Goal: Transaction & Acquisition: Purchase product/service

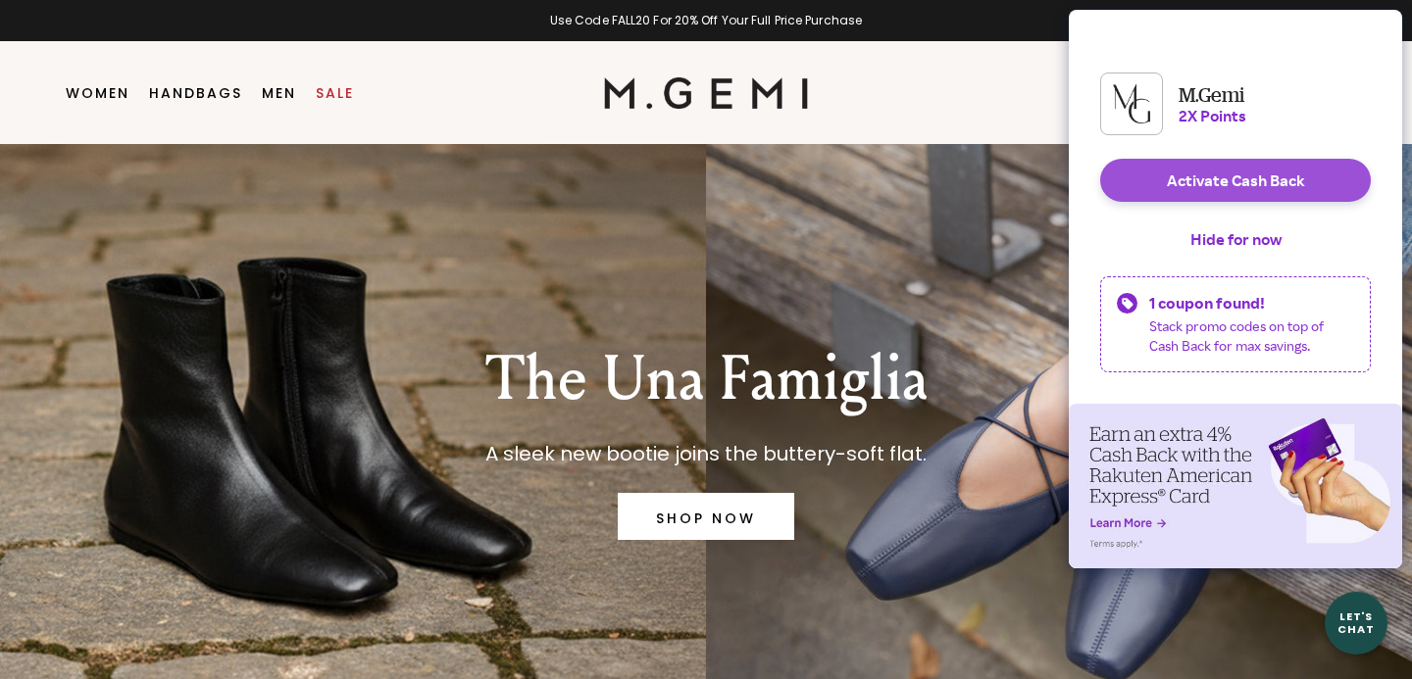
click at [329, 89] on link "Sale" at bounding box center [335, 93] width 38 height 16
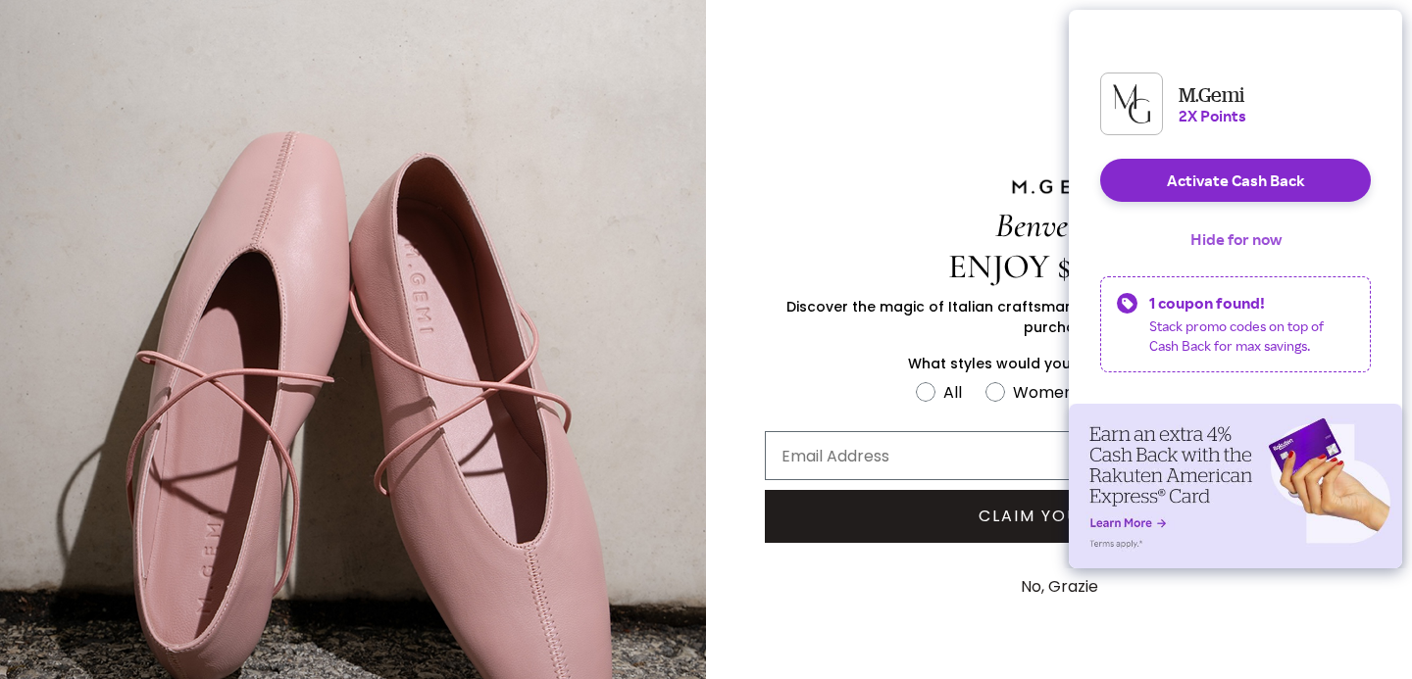
click at [1250, 251] on button "Hide for now" at bounding box center [1236, 239] width 123 height 43
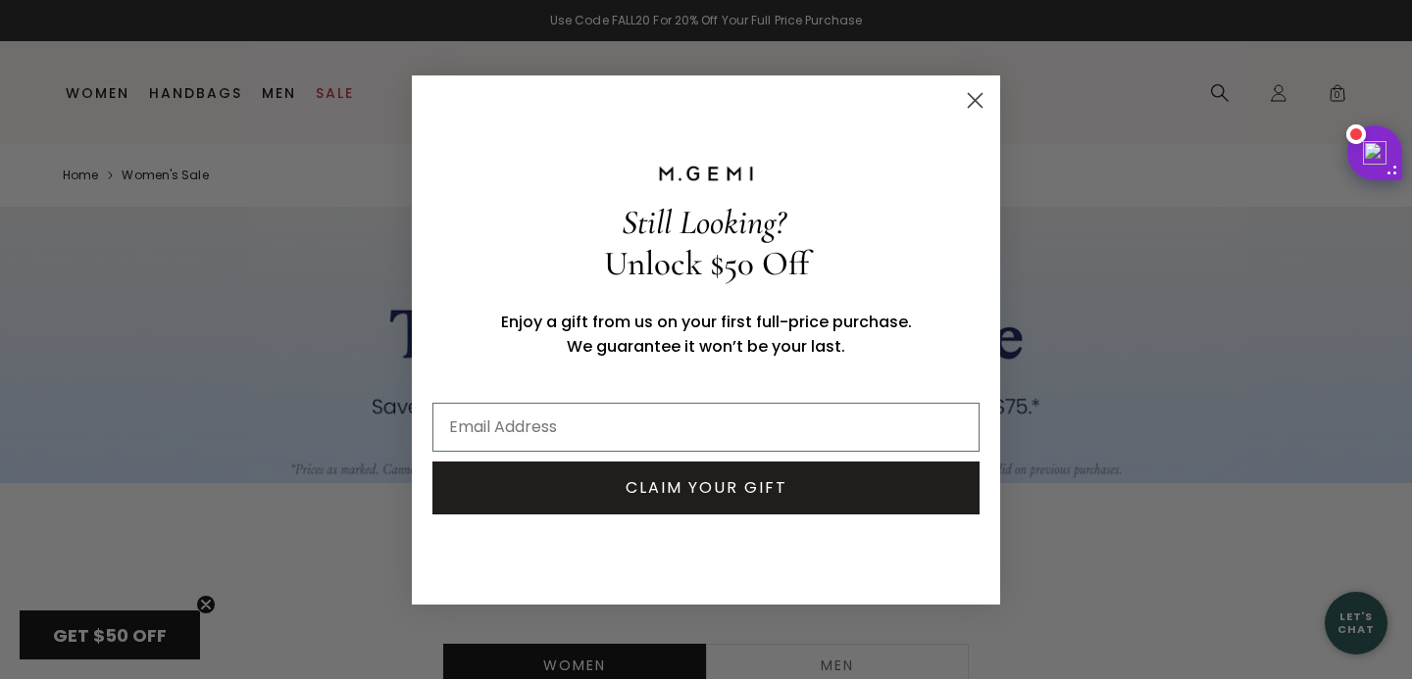
click at [968, 89] on circle "Close dialog" at bounding box center [975, 99] width 32 height 32
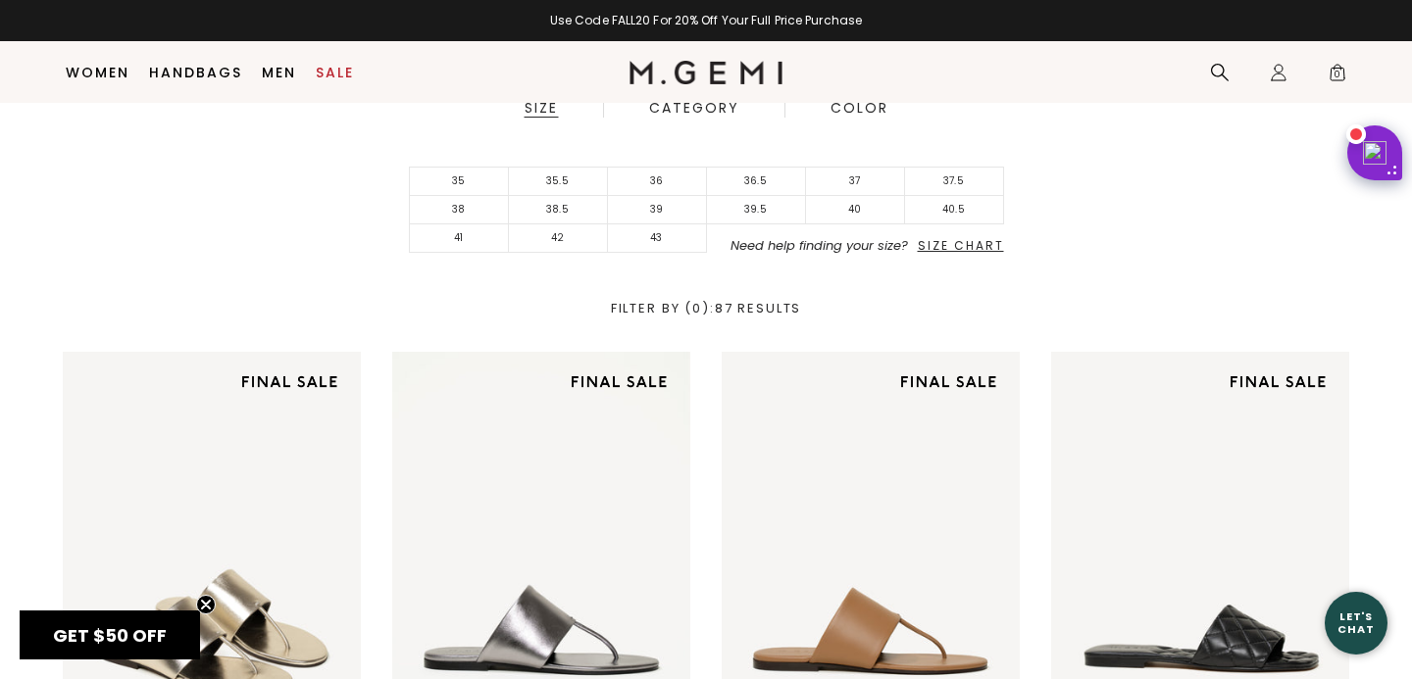
scroll to position [593, 0]
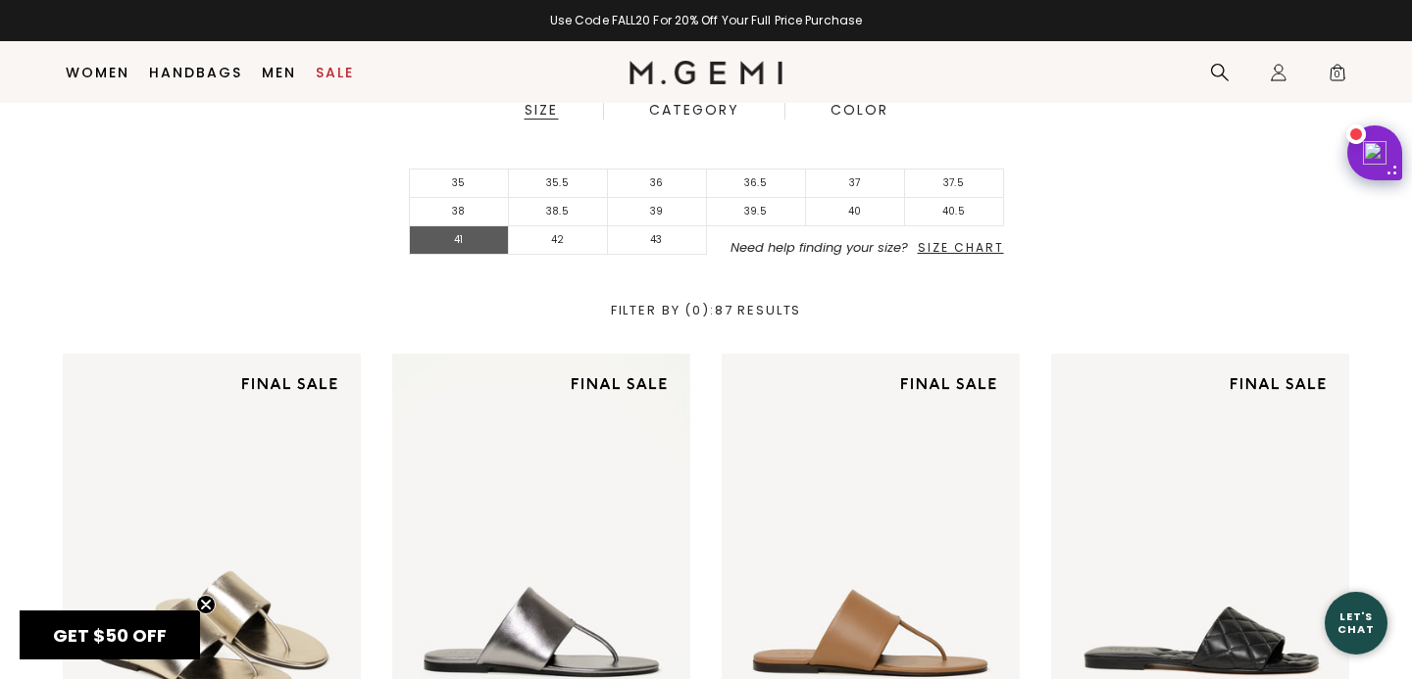
click at [472, 251] on li "41" at bounding box center [459, 240] width 99 height 28
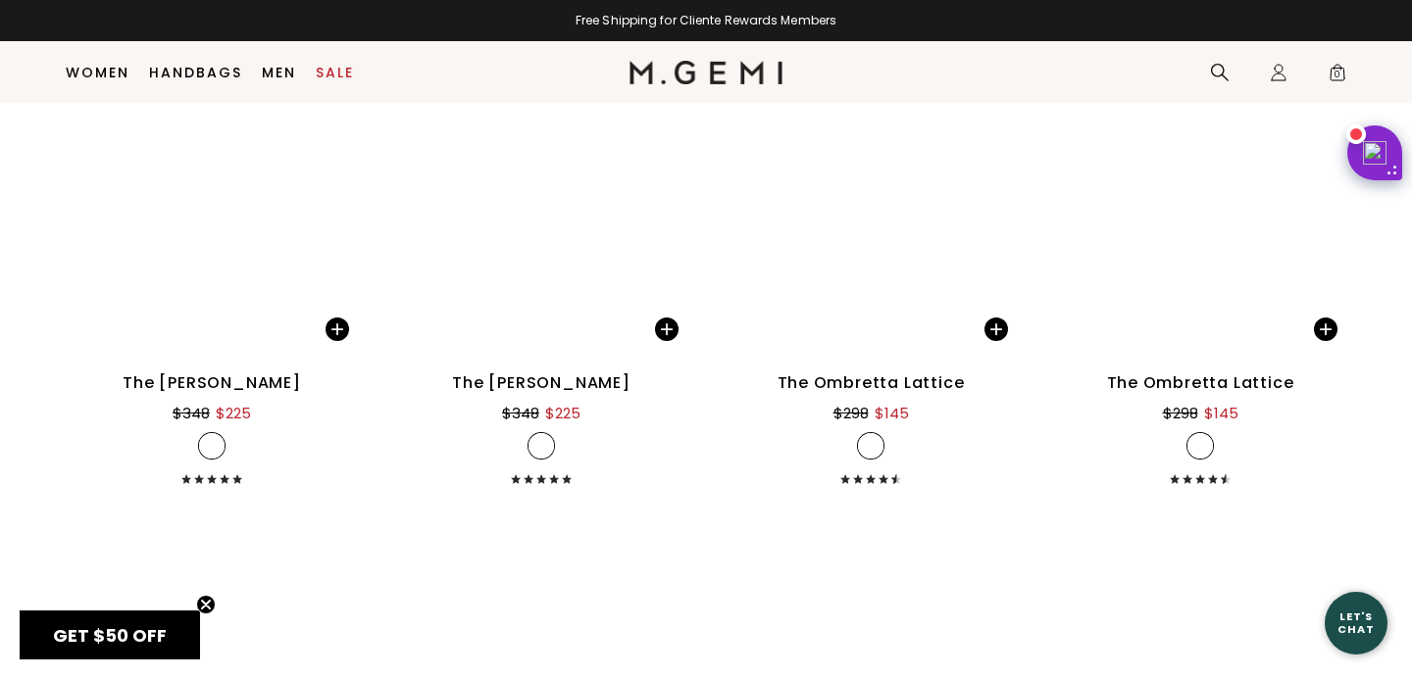
scroll to position [1283, 0]
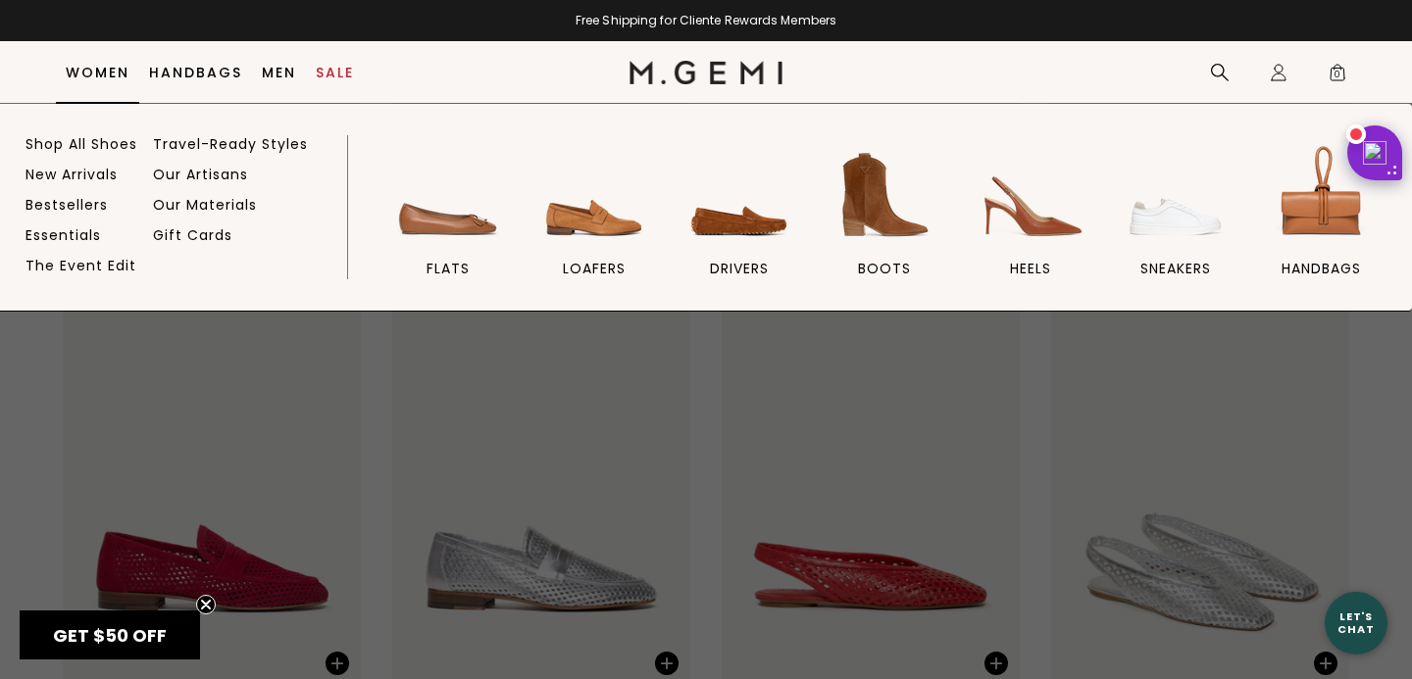
click at [84, 72] on link "Women" at bounding box center [98, 73] width 64 height 16
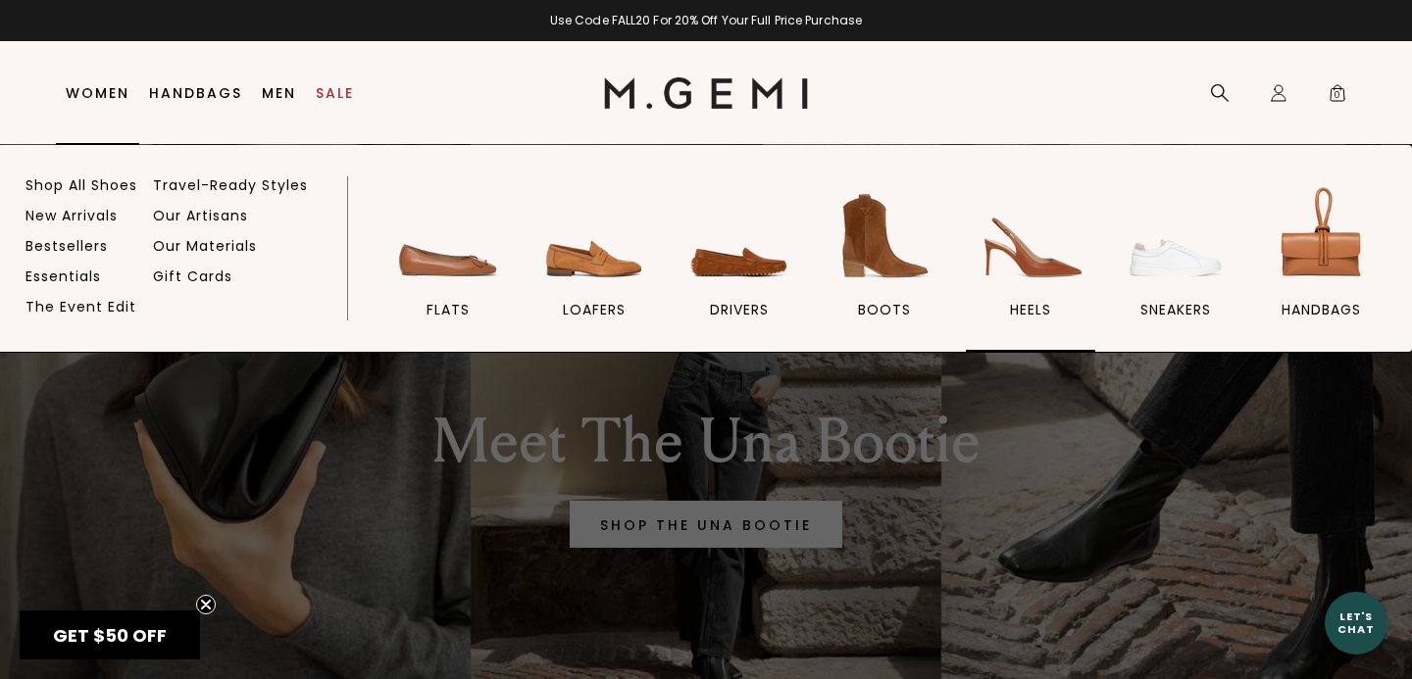
click at [990, 260] on img at bounding box center [1030, 236] width 110 height 110
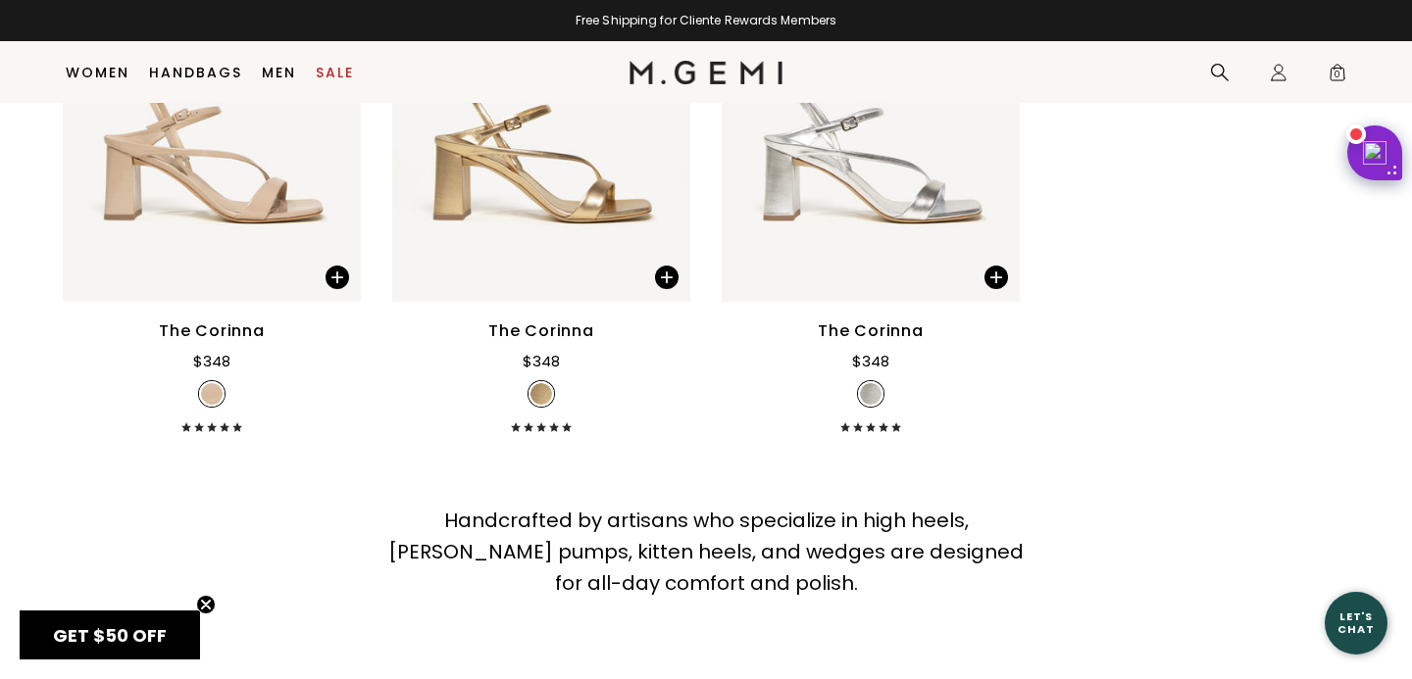
scroll to position [5722, 0]
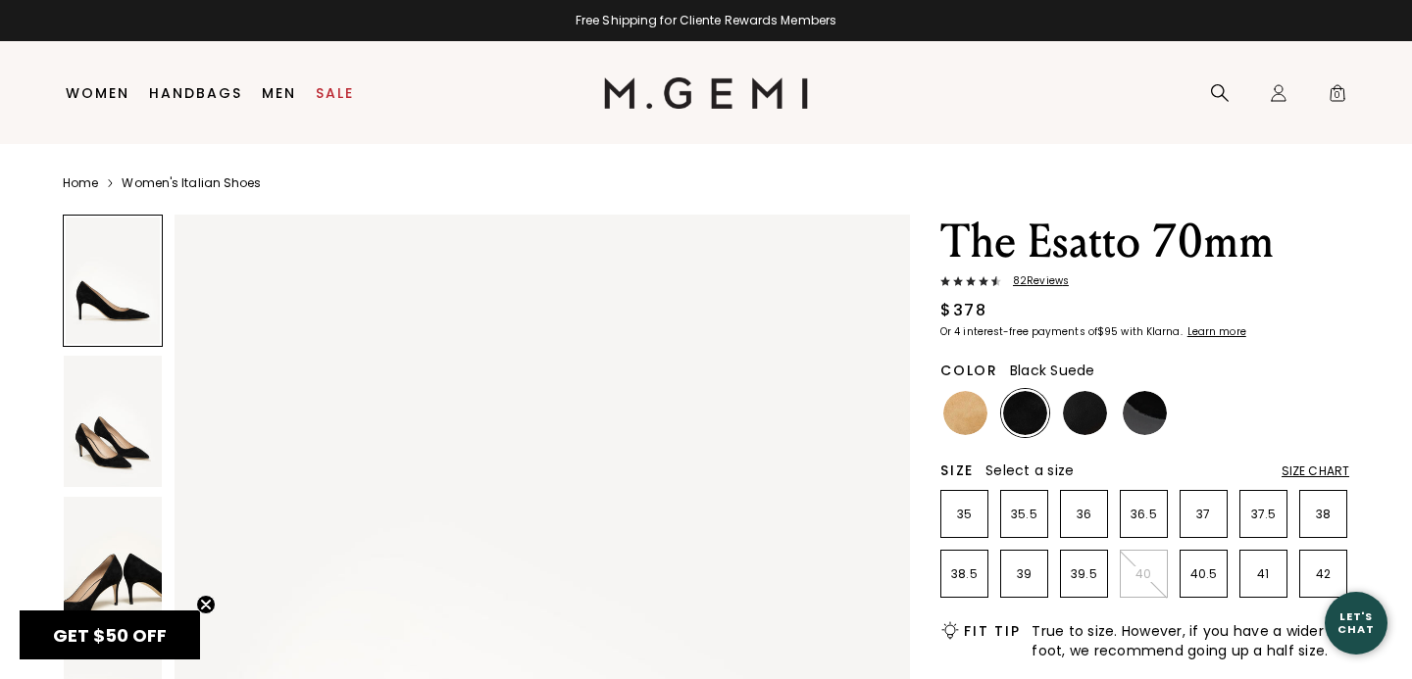
click at [106, 442] on img at bounding box center [113, 421] width 98 height 130
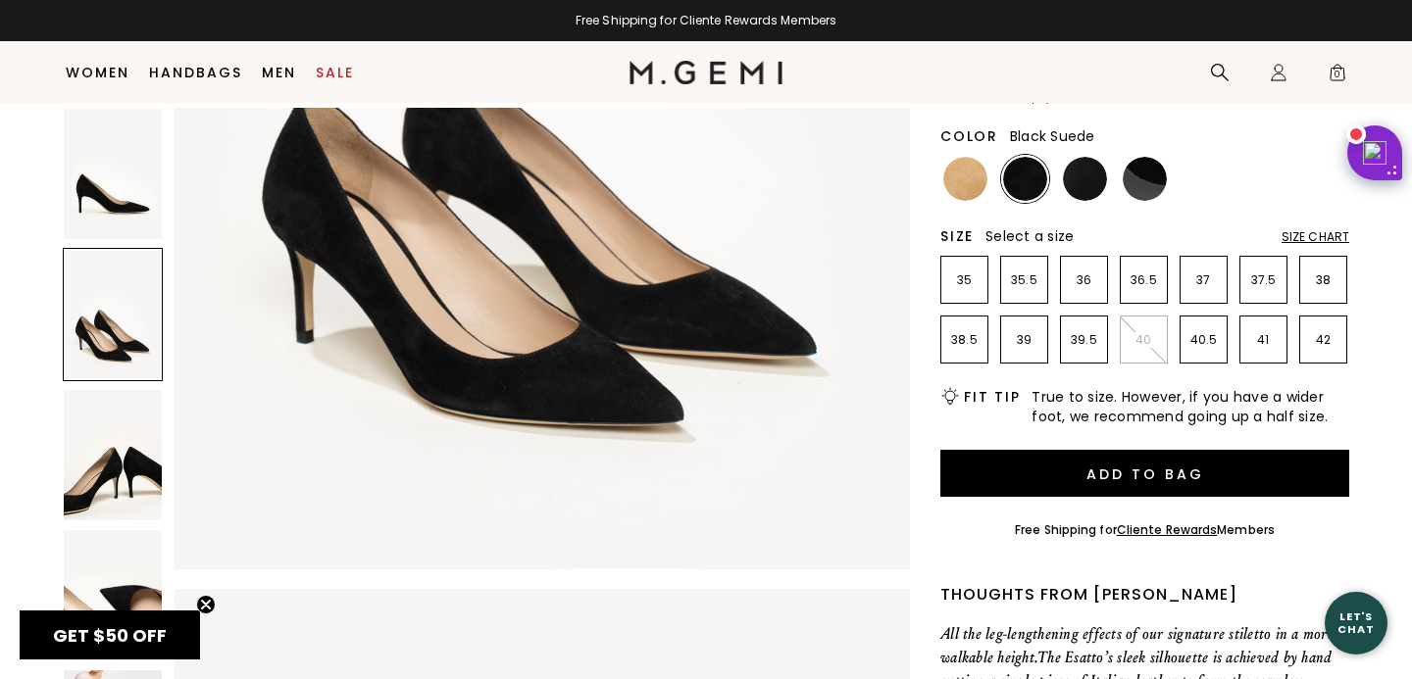
scroll to position [1522, 0]
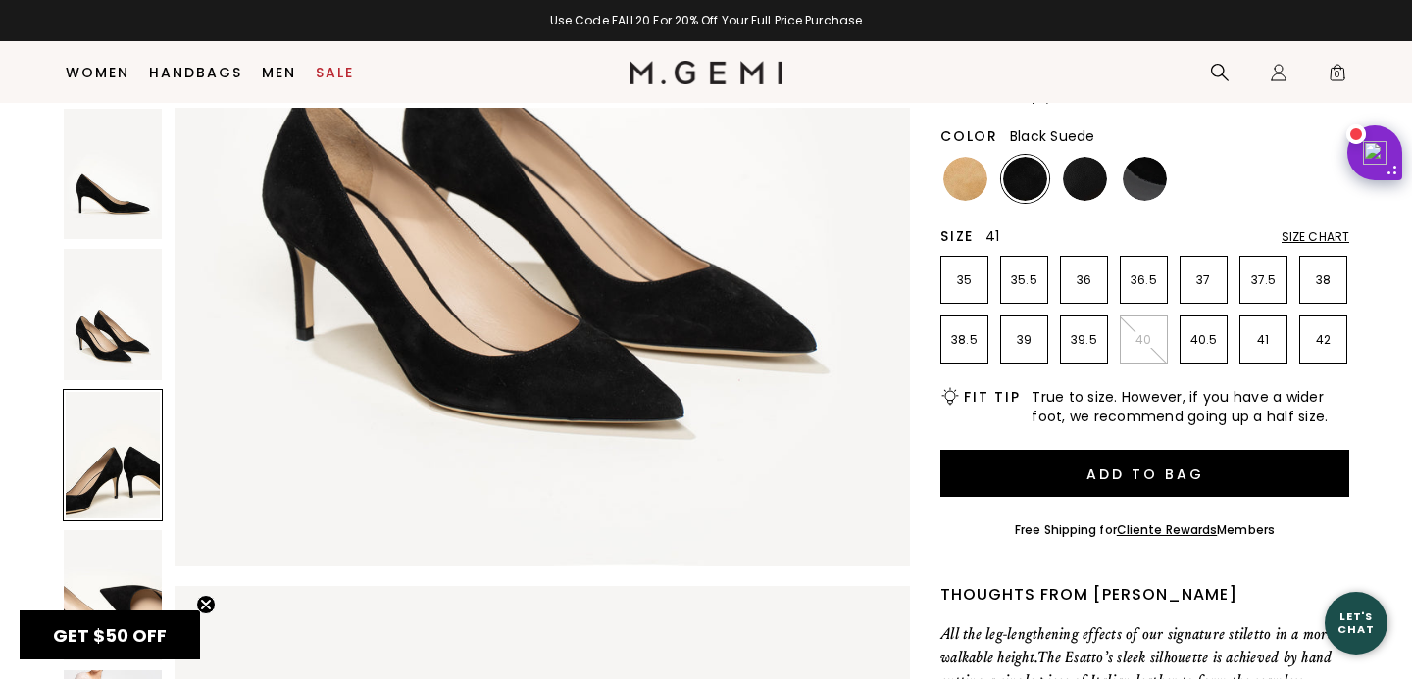
click at [1257, 342] on p "41" at bounding box center [1263, 340] width 46 height 16
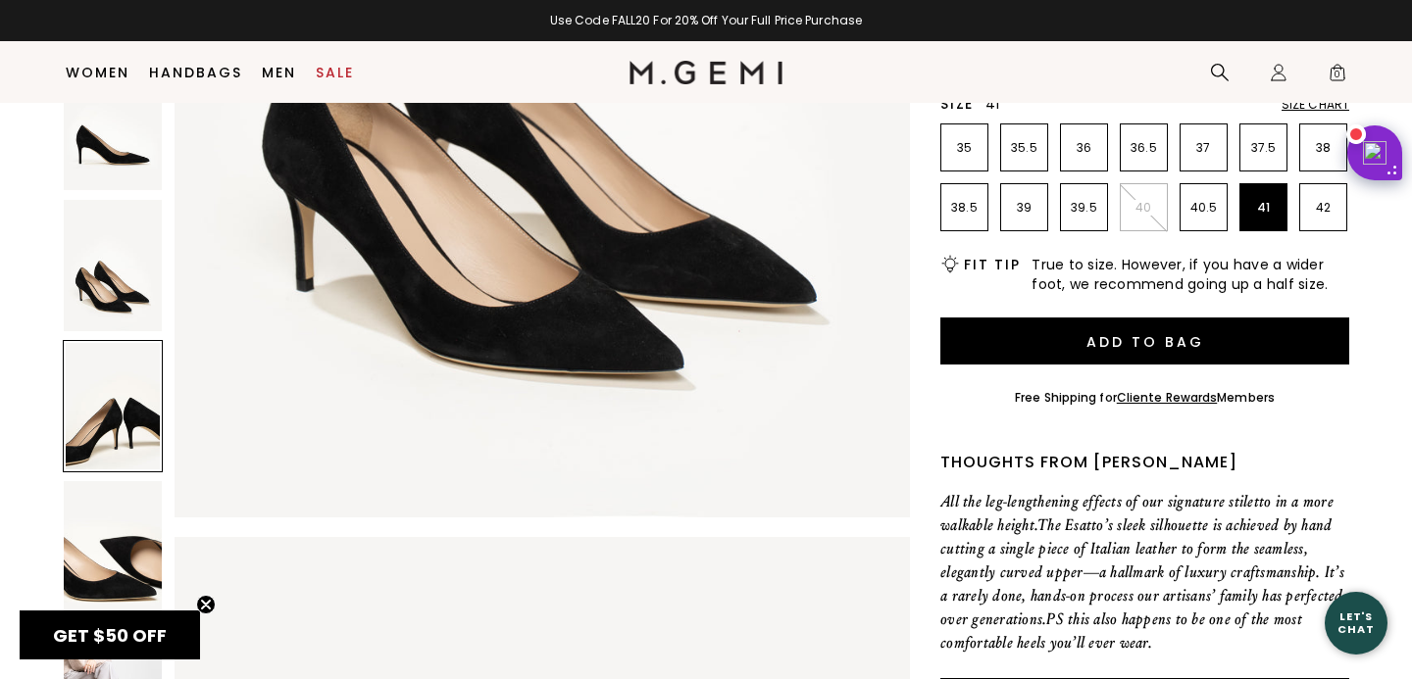
scroll to position [382, 0]
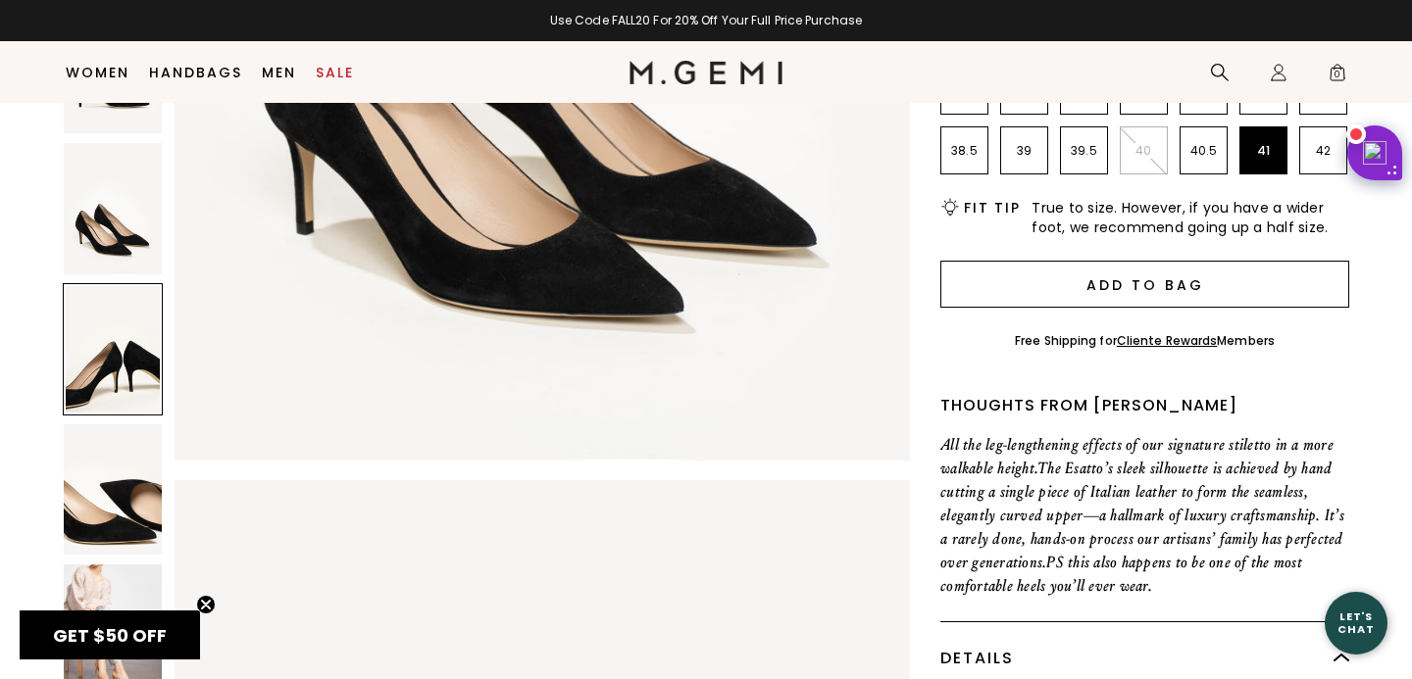
click at [1145, 282] on button "Add to Bag" at bounding box center [1144, 284] width 409 height 47
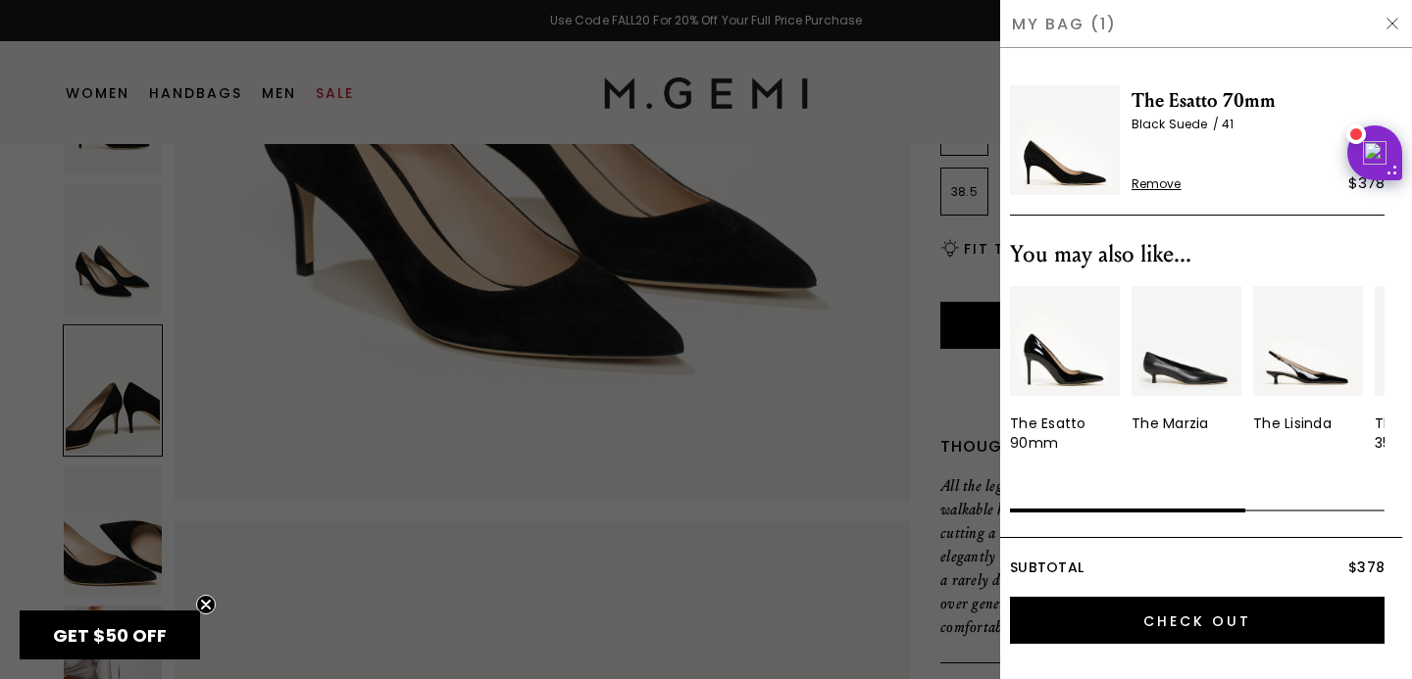
scroll to position [0, 0]
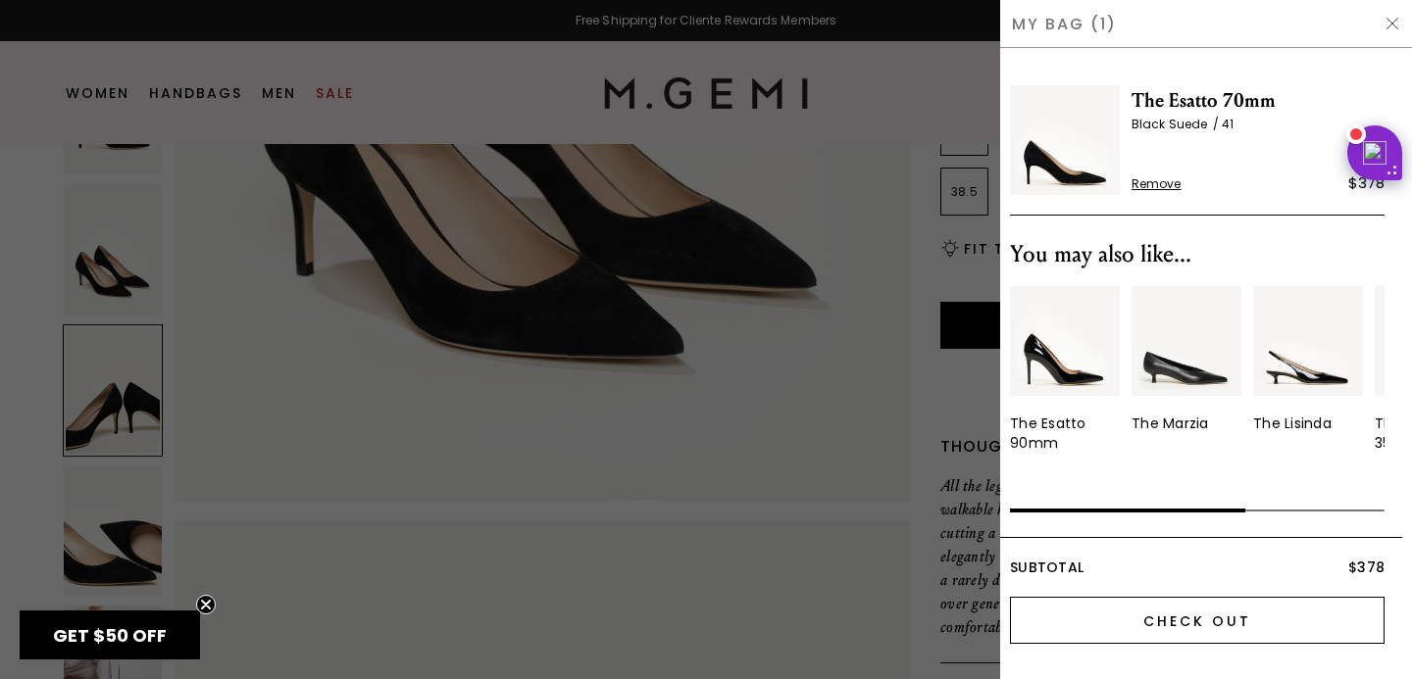
click at [1180, 597] on input "Check Out" at bounding box center [1197, 620] width 375 height 47
